Goal: Information Seeking & Learning: Learn about a topic

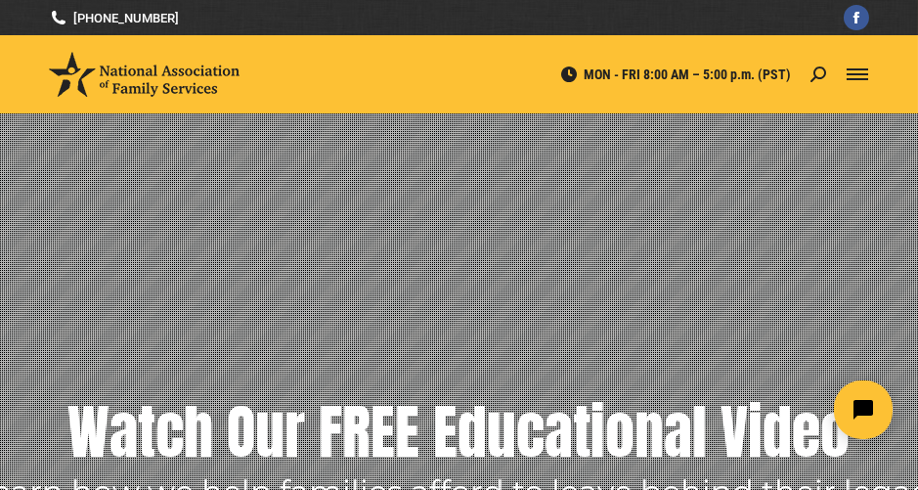
click at [863, 73] on span "Mobile menu icon" at bounding box center [857, 74] width 22 height 2
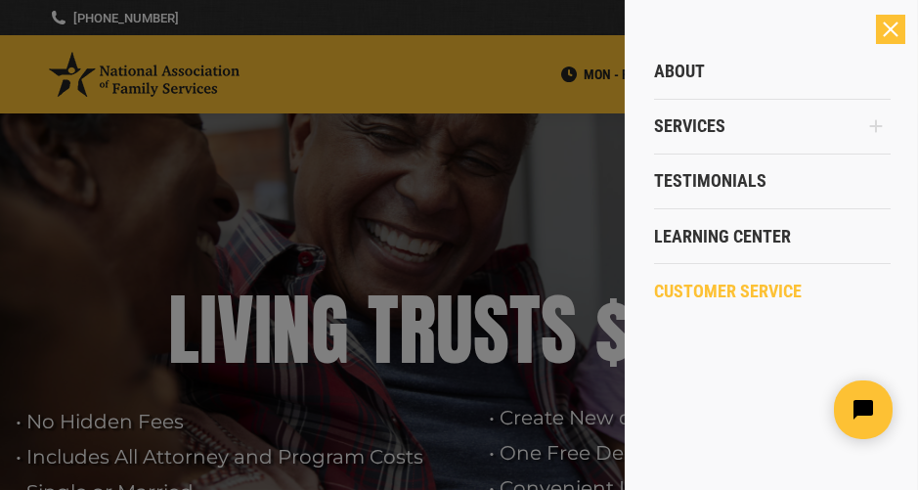
click at [745, 296] on span "Customer Service" at bounding box center [728, 291] width 148 height 22
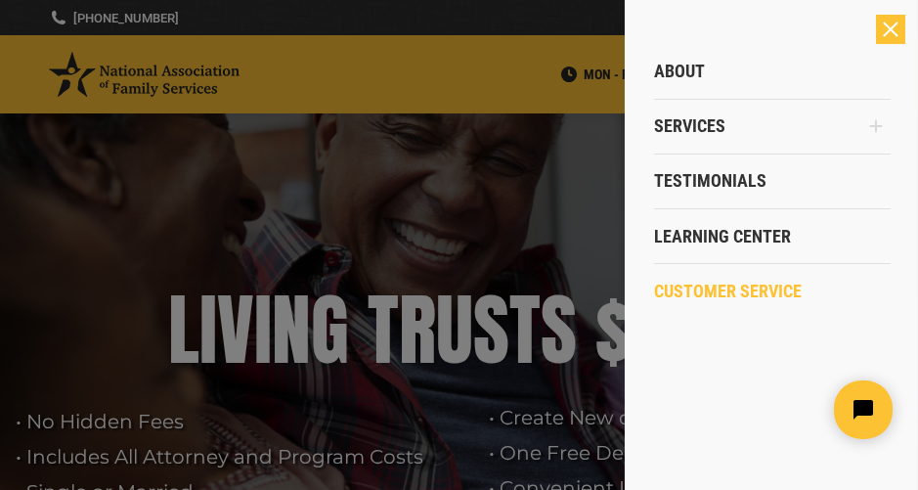
click at [716, 280] on link "Customer Service" at bounding box center [772, 291] width 237 height 55
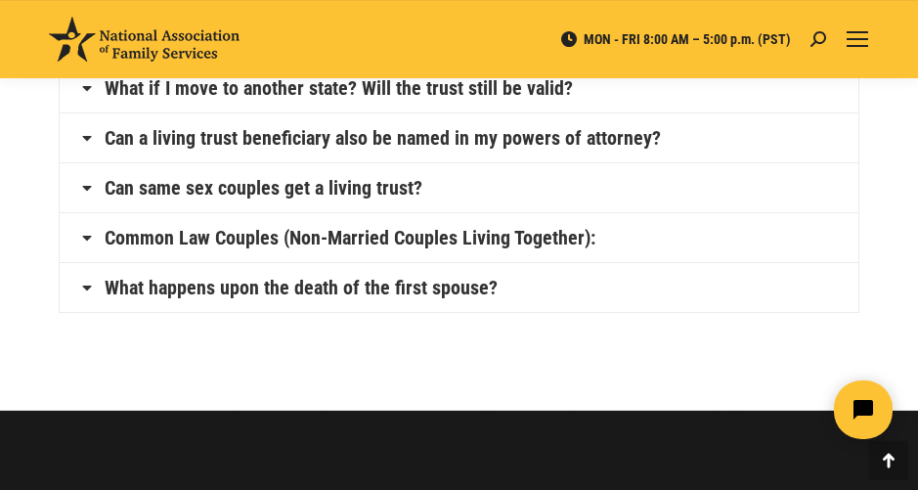
scroll to position [1314, 0]
